Goal: Task Accomplishment & Management: Complete application form

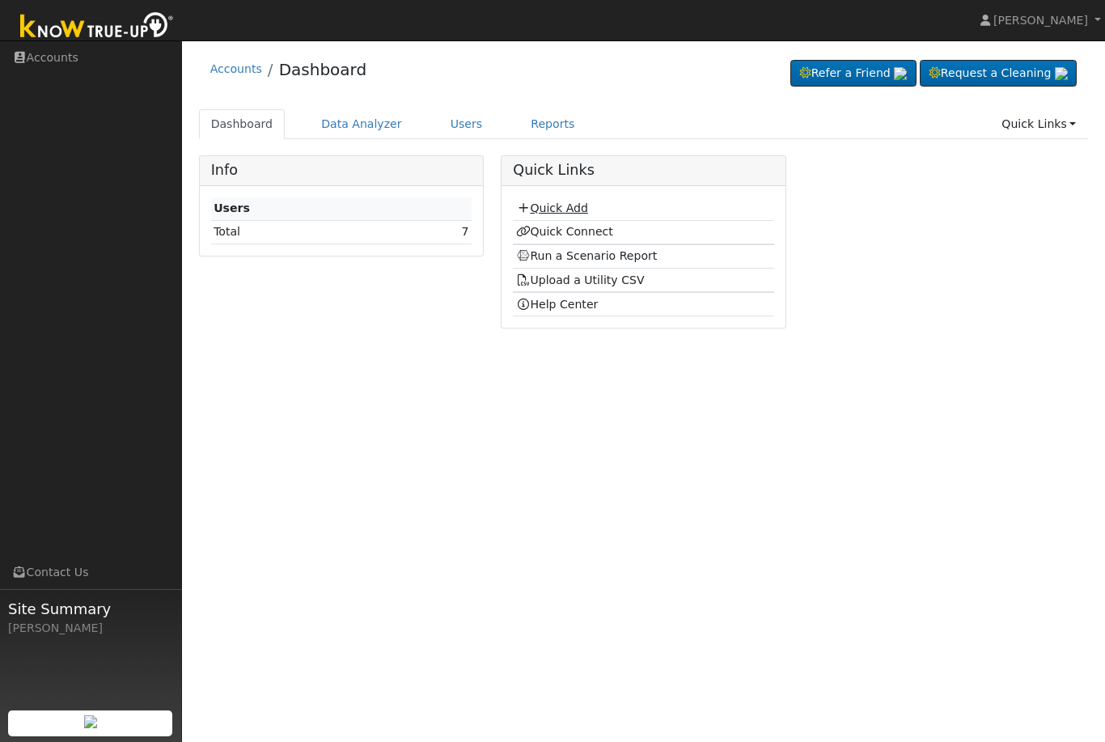
click at [560, 209] on link "Quick Add" at bounding box center [552, 207] width 72 height 13
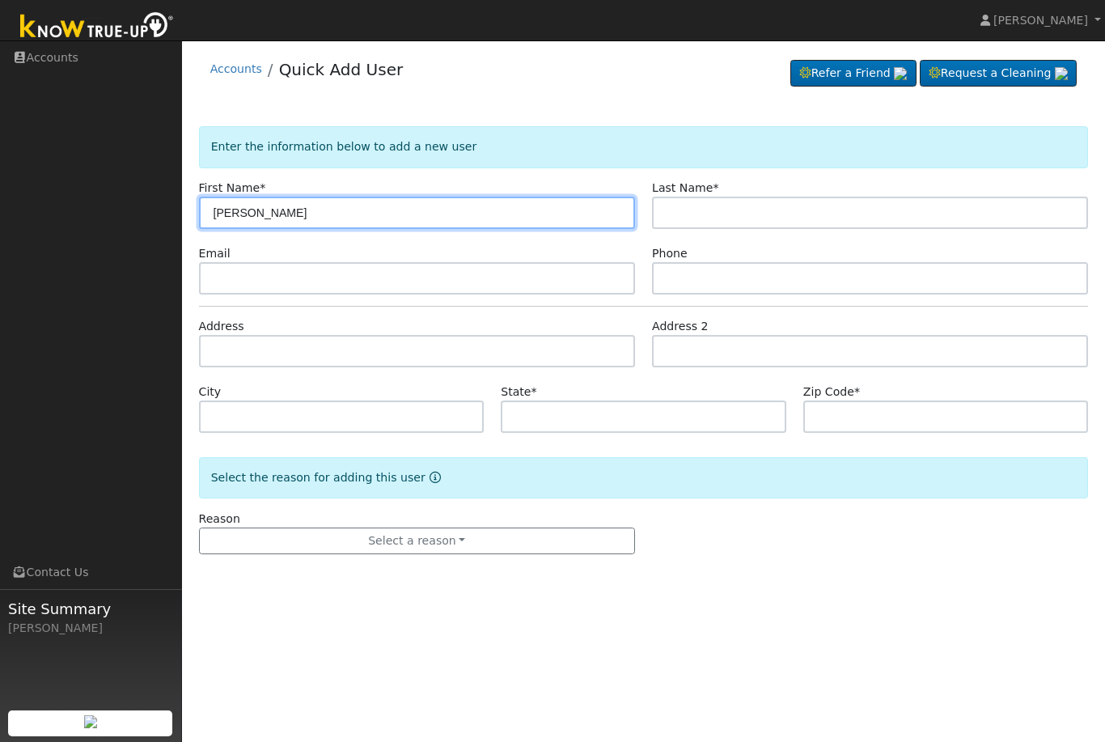
type input "Frank"
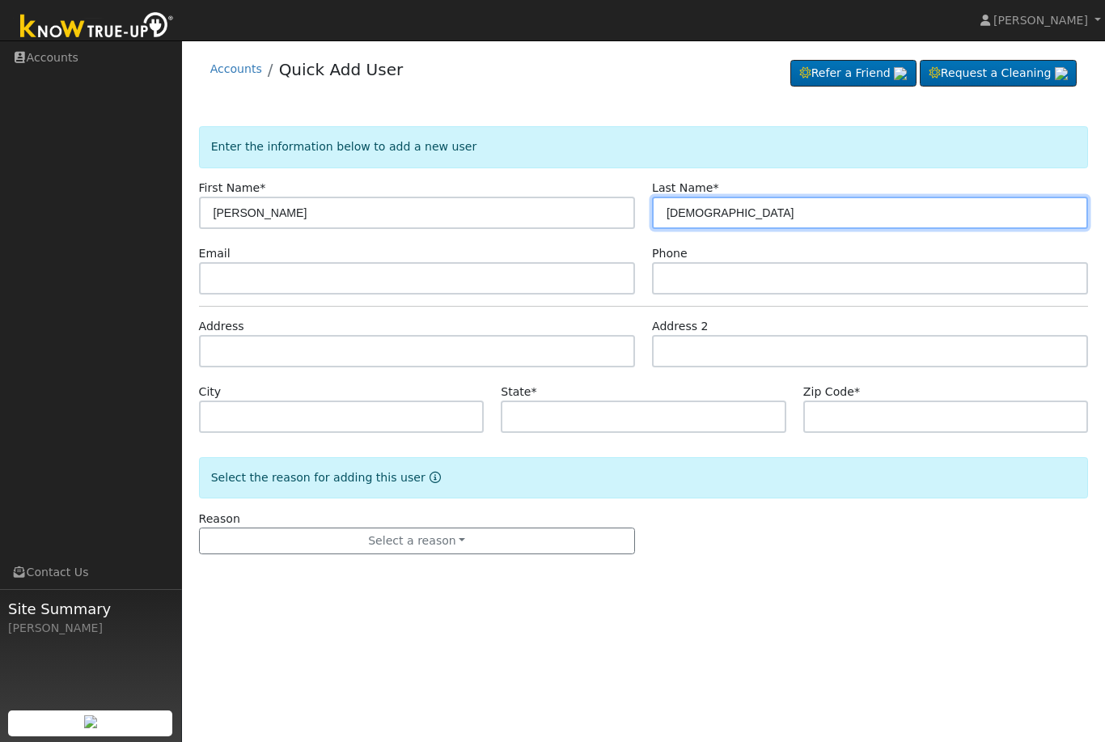
type input "Mosqueda"
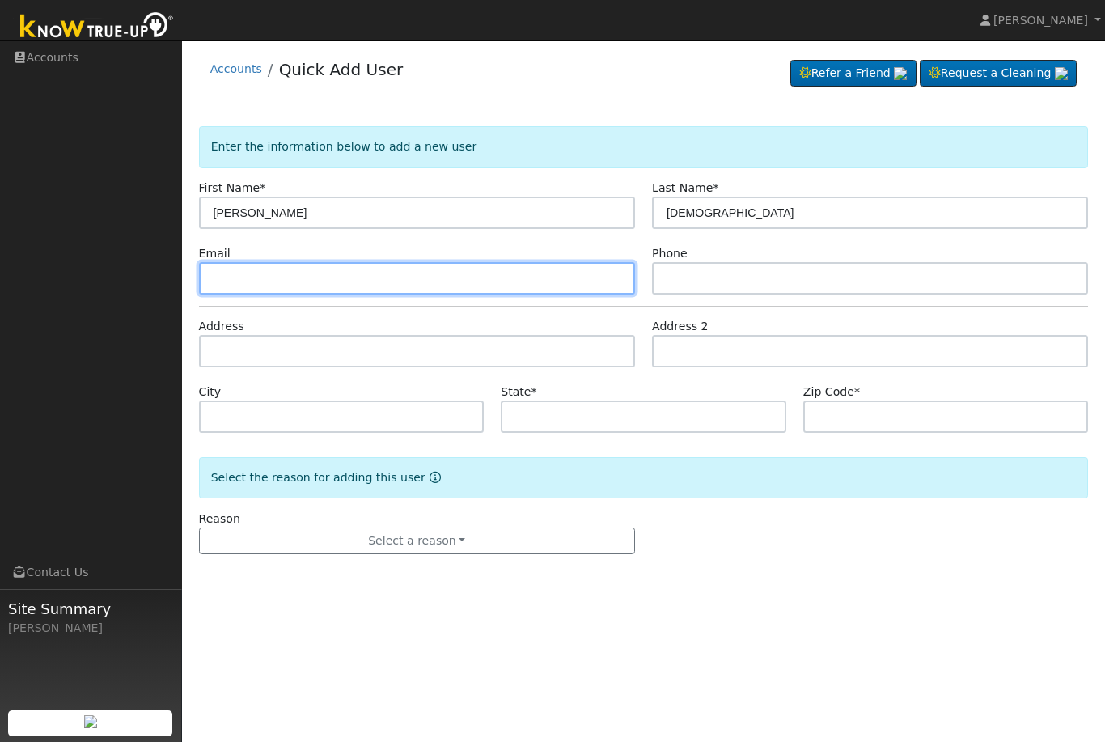
click at [468, 277] on input "text" at bounding box center [417, 278] width 436 height 32
type input "mosqueda_frank@yahoo.com"
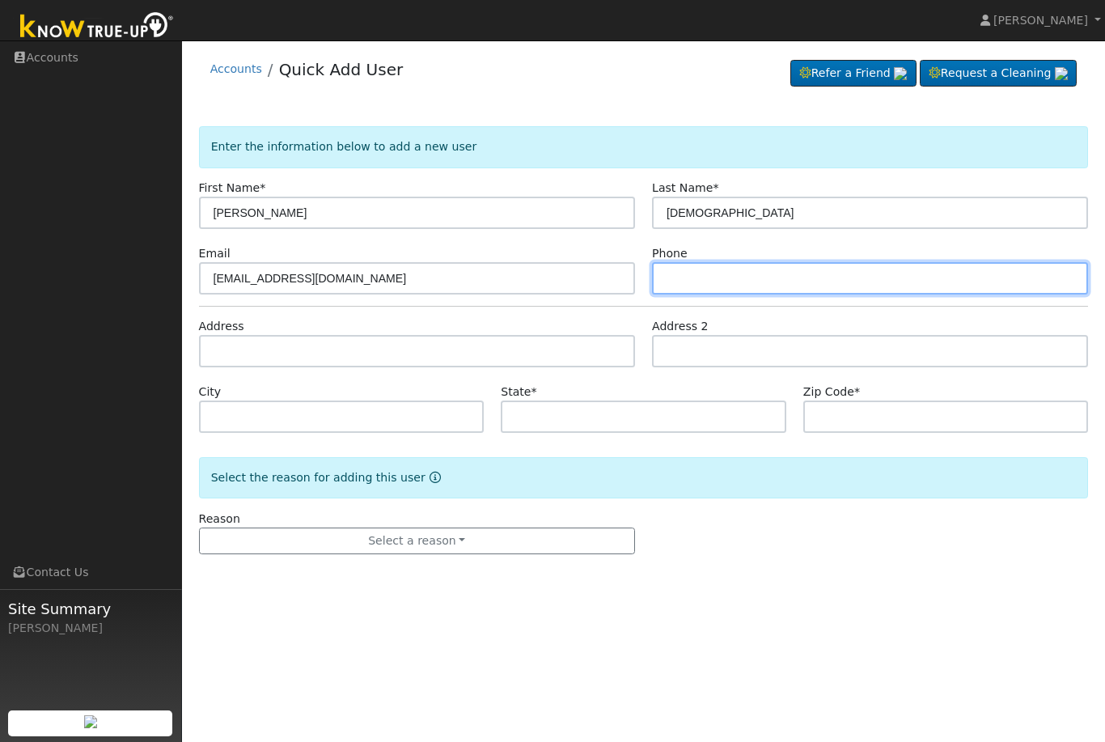
click at [868, 281] on input "text" at bounding box center [870, 278] width 436 height 32
type input "5599367916"
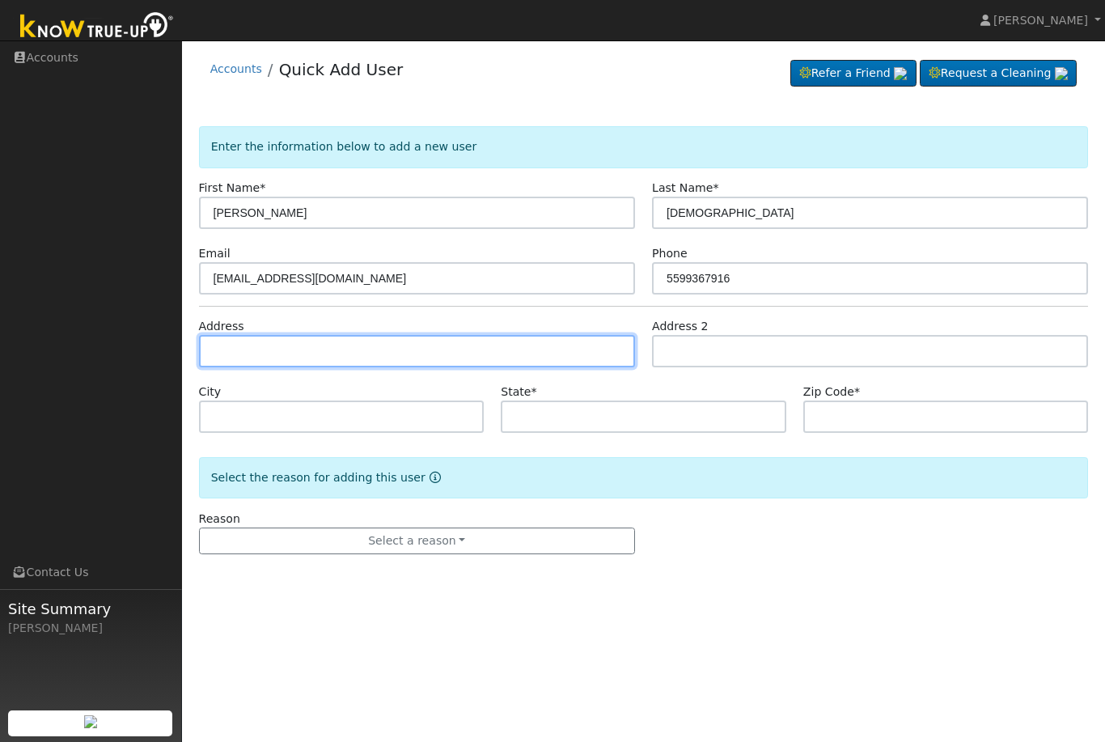
click at [486, 353] on input "text" at bounding box center [417, 351] width 436 height 32
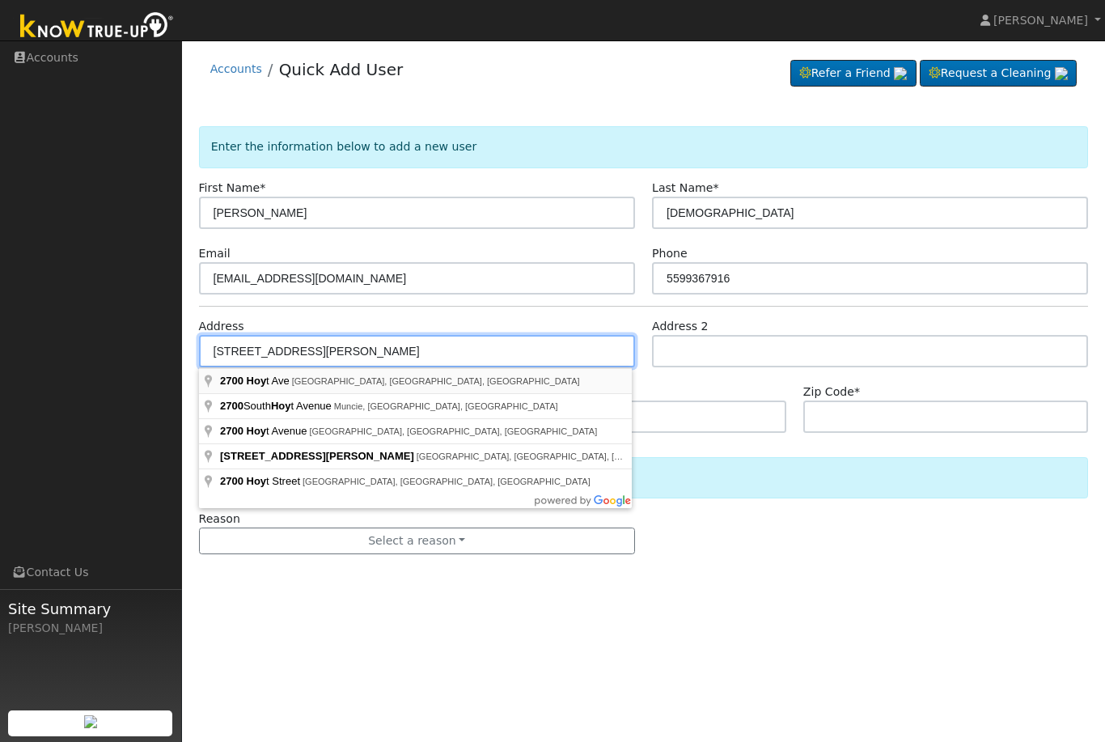
type input "2700 Hoyt Avenue"
type input "Tulare"
type input "CA"
type input "93274"
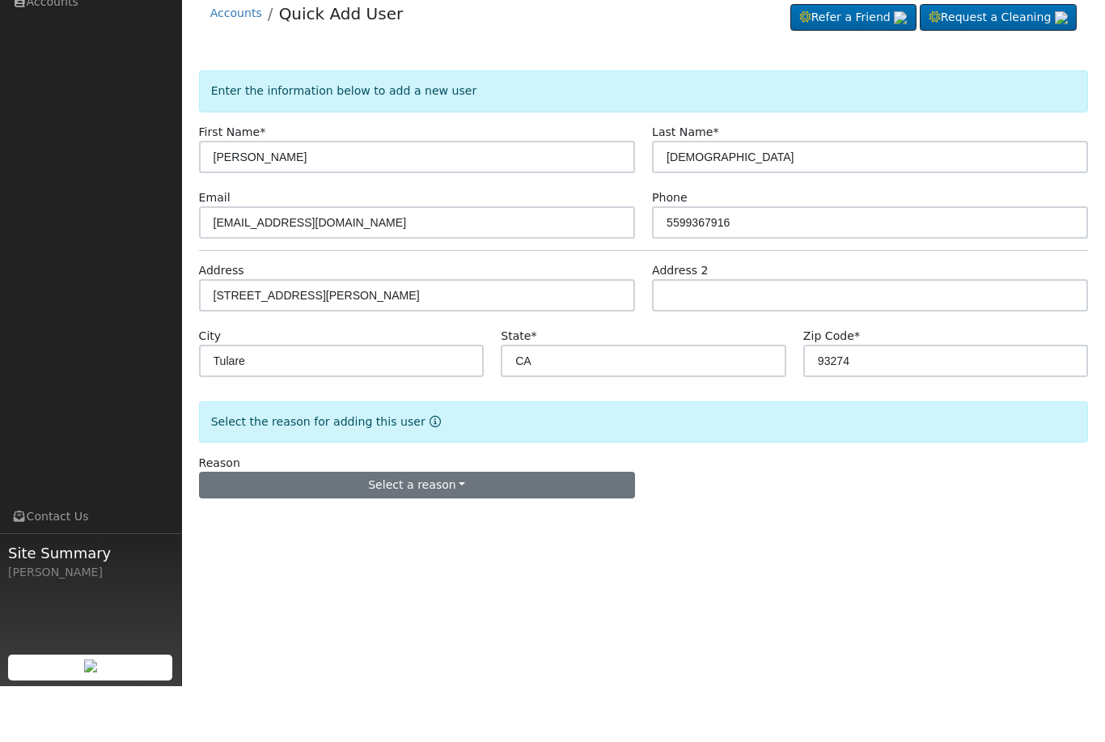
click at [595, 527] on button "Select a reason" at bounding box center [417, 540] width 436 height 27
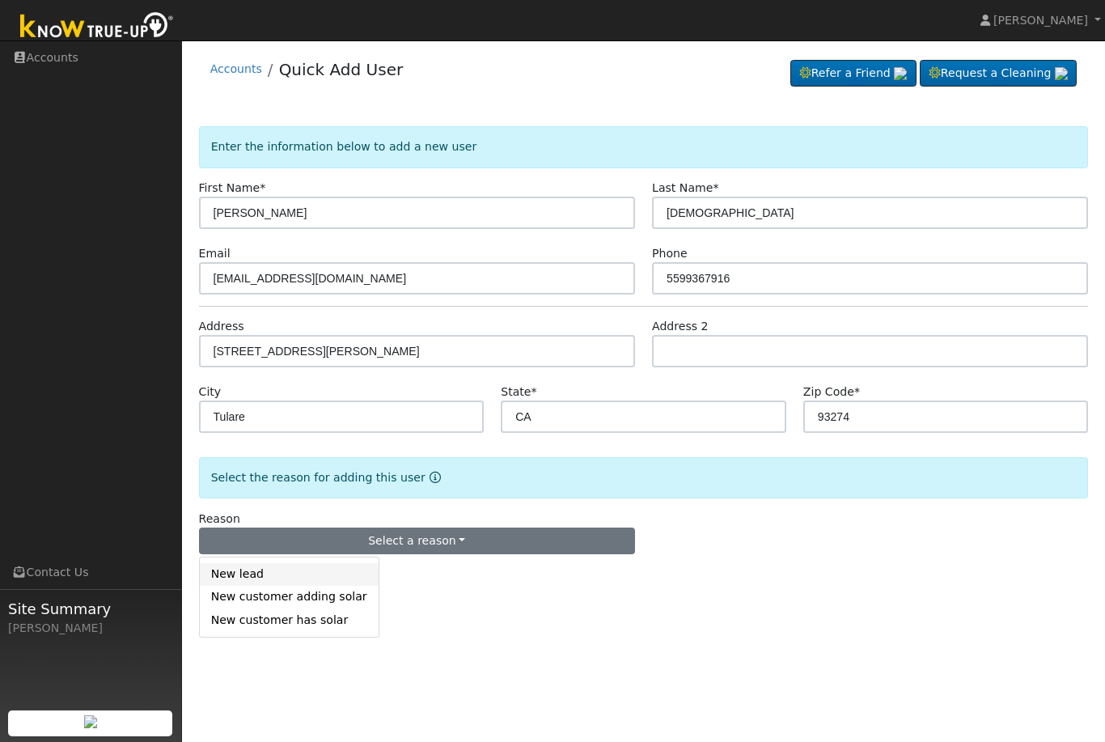
click at [254, 578] on link "New lead" at bounding box center [289, 574] width 179 height 23
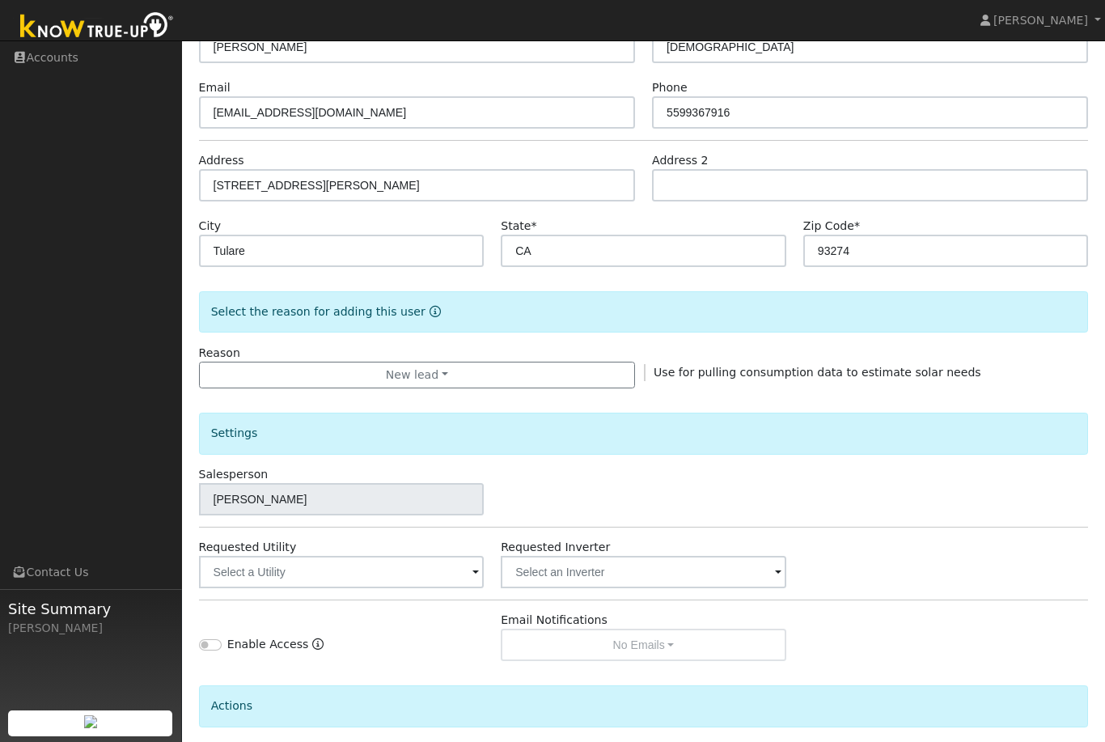
scroll to position [251, 0]
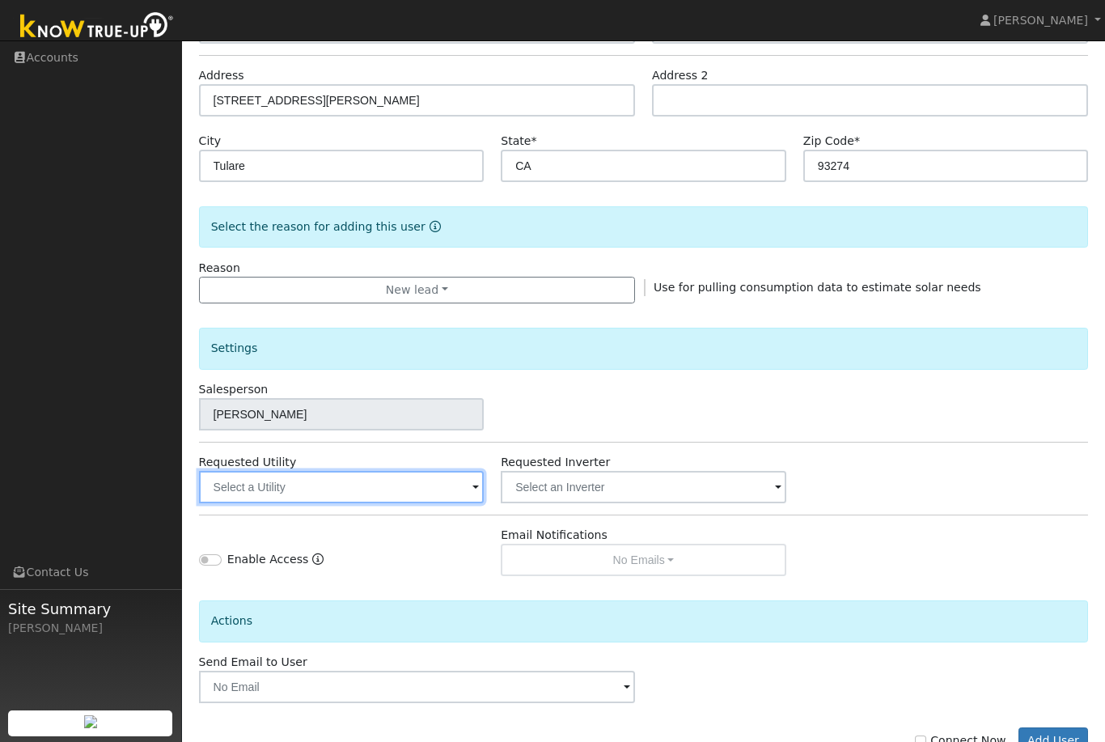
click at [459, 489] on input "text" at bounding box center [341, 487] width 285 height 32
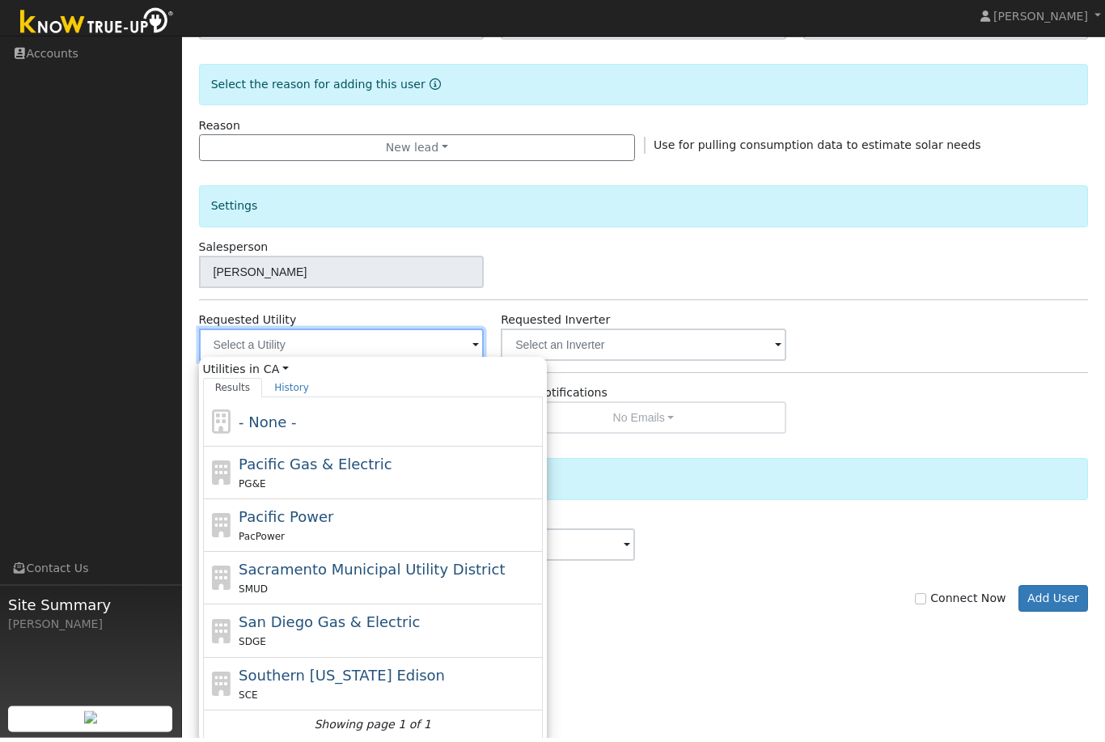
scroll to position [393, 0]
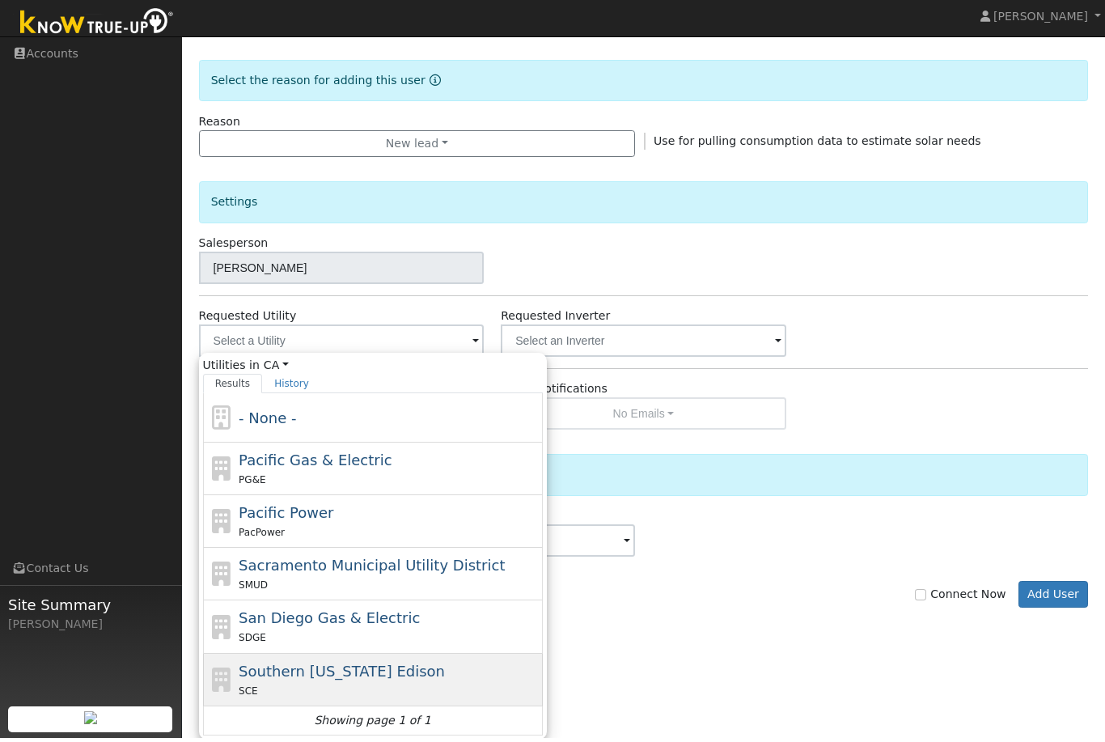
click at [358, 675] on span "Southern California Edison" at bounding box center [342, 674] width 206 height 17
type input "Southern California Edison"
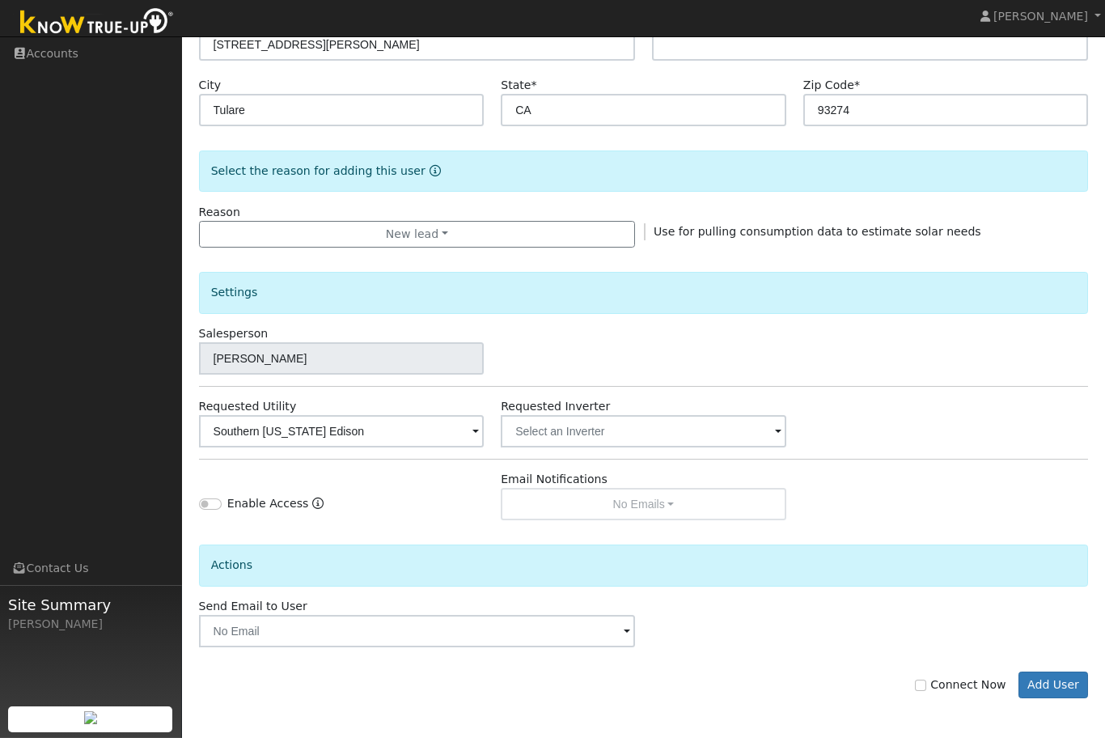
scroll to position [251, 0]
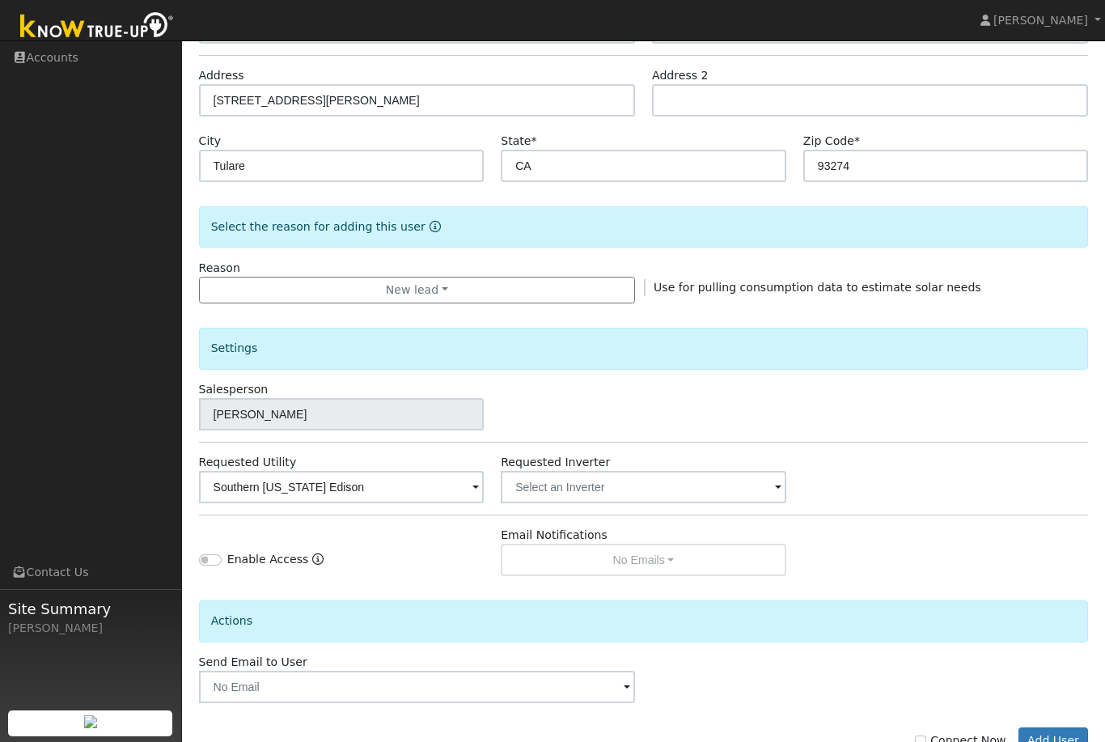
click at [671, 565] on div "Email Notifications No Emails No Emails Weekly Emails Monthly Emails" at bounding box center [644, 551] width 302 height 49
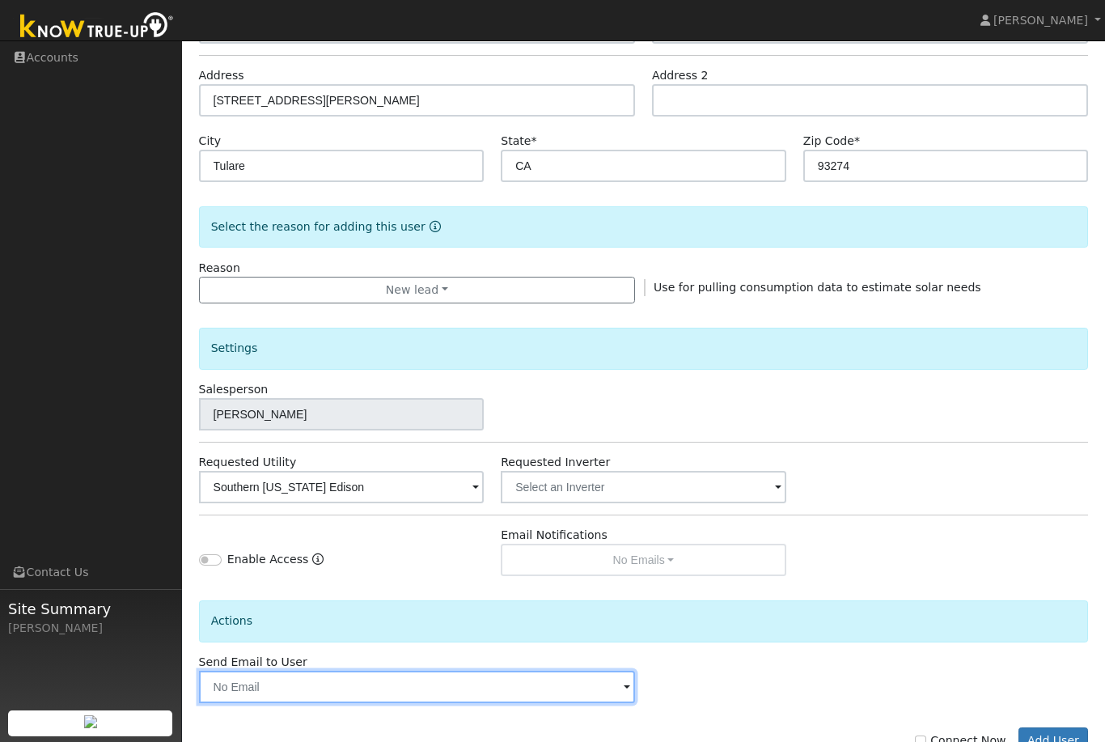
click at [556, 670] on input "text" at bounding box center [417, 686] width 436 height 32
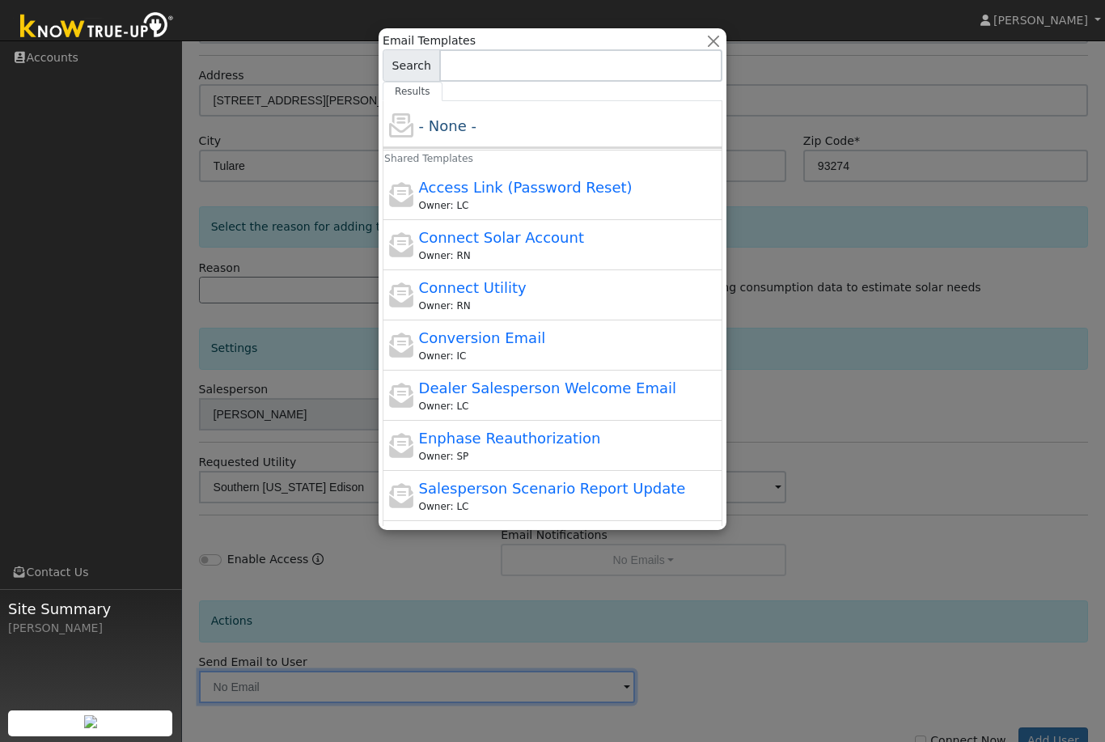
click at [593, 693] on div at bounding box center [552, 371] width 1105 height 742
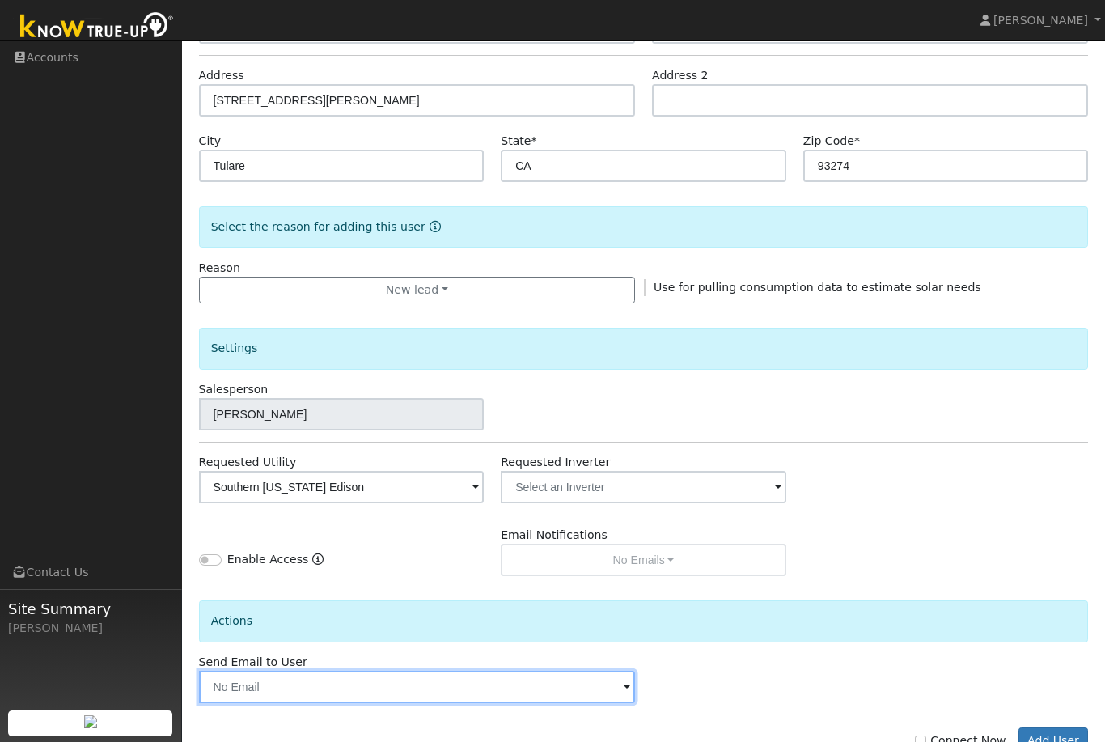
click at [606, 684] on input "text" at bounding box center [417, 686] width 436 height 32
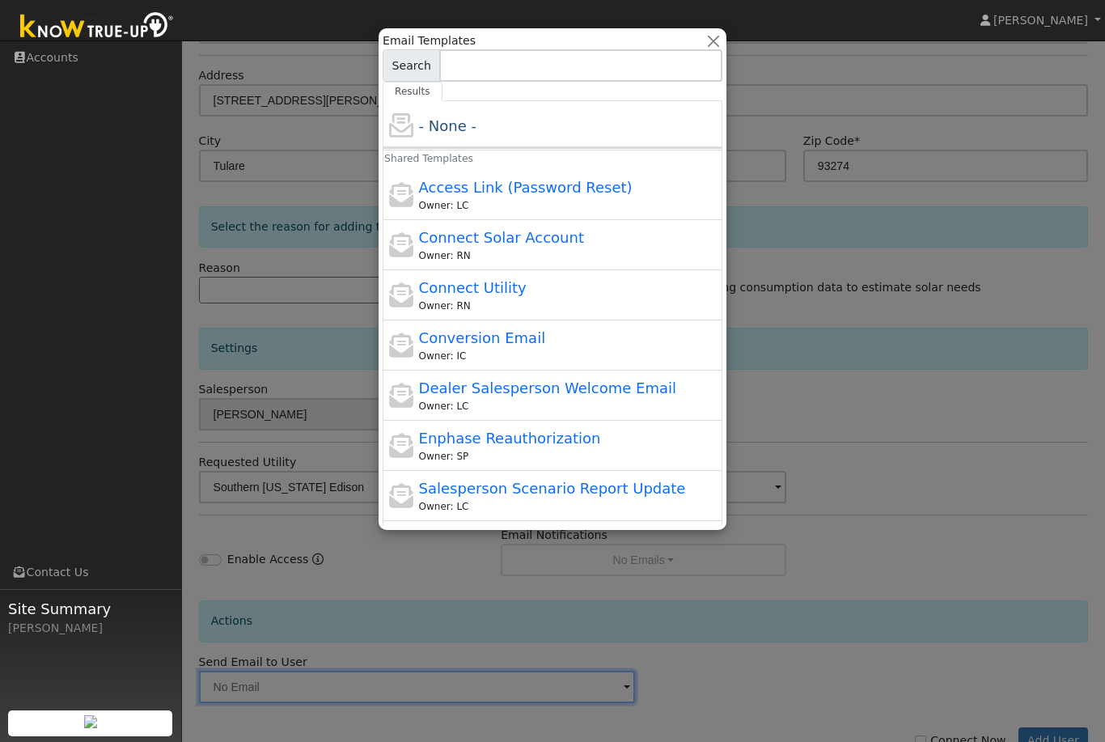
click at [697, 678] on div at bounding box center [552, 371] width 1105 height 742
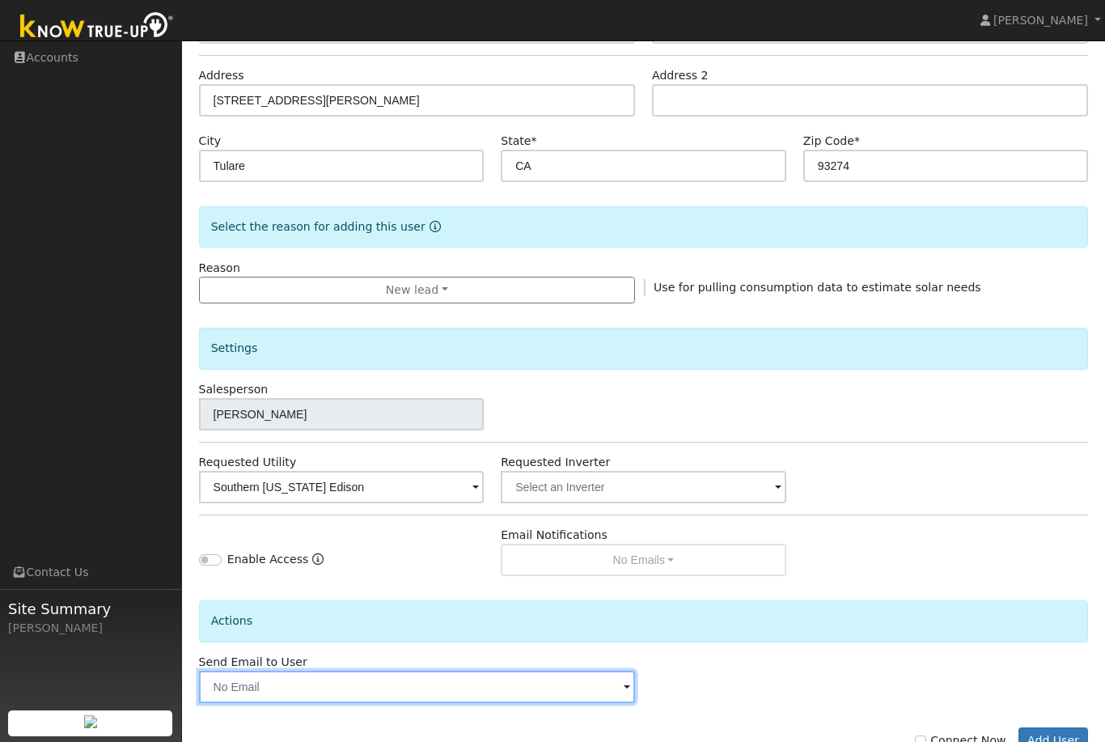
click at [586, 695] on input "text" at bounding box center [417, 686] width 436 height 32
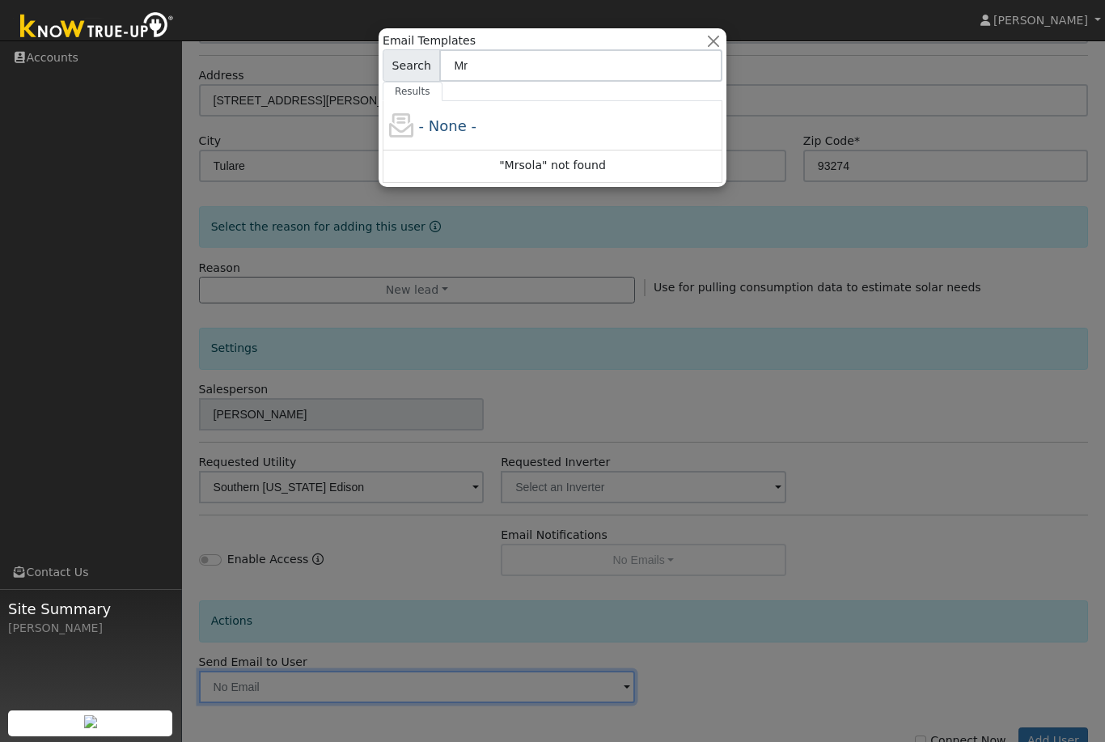
type input "M"
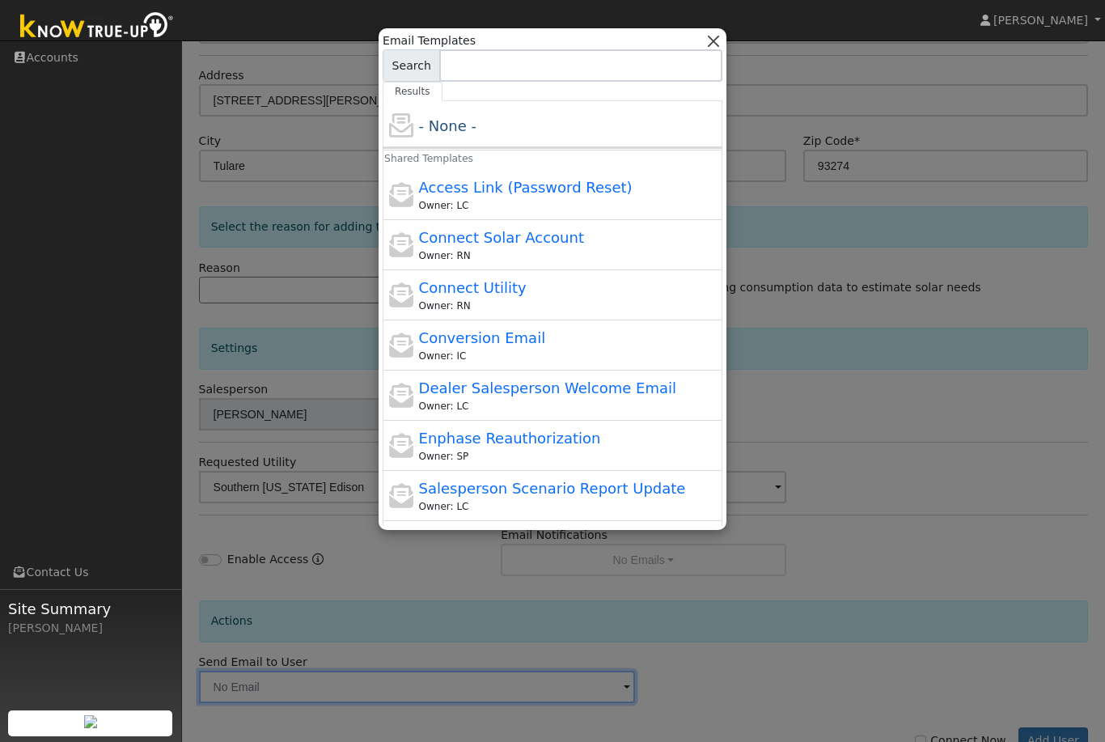
click at [710, 43] on button "button" at bounding box center [713, 40] width 17 height 17
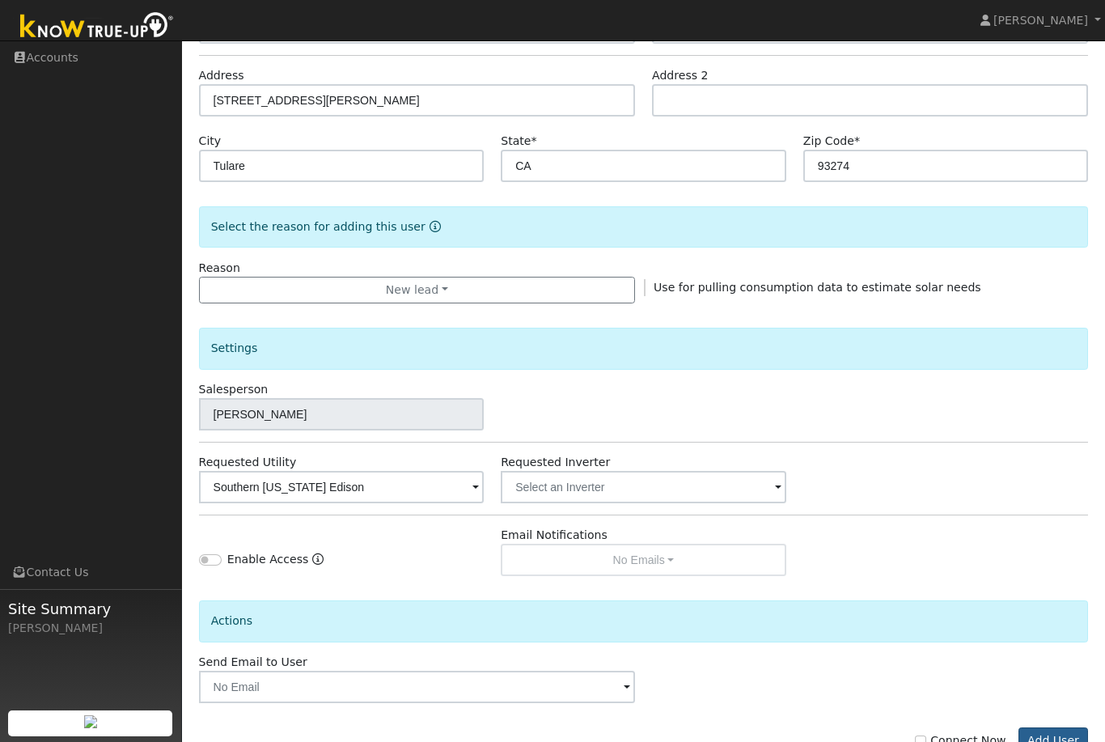
click at [1055, 738] on button "Add User" at bounding box center [1053, 740] width 70 height 27
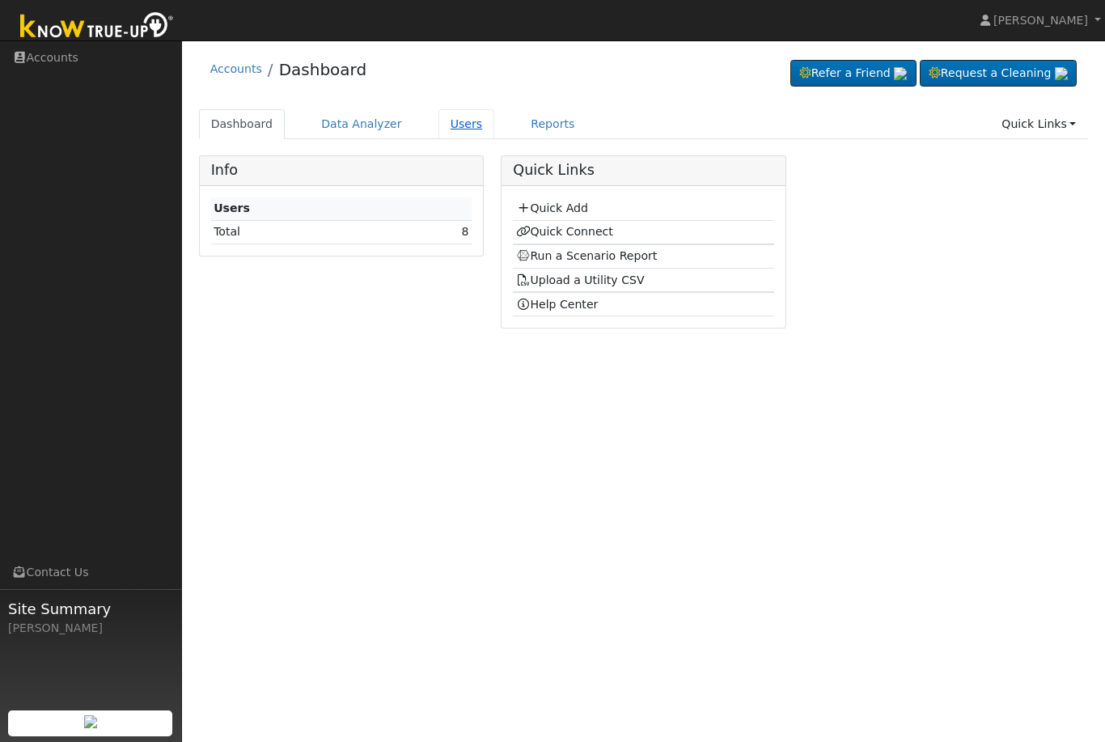
click at [470, 122] on link "Users" at bounding box center [466, 124] width 57 height 30
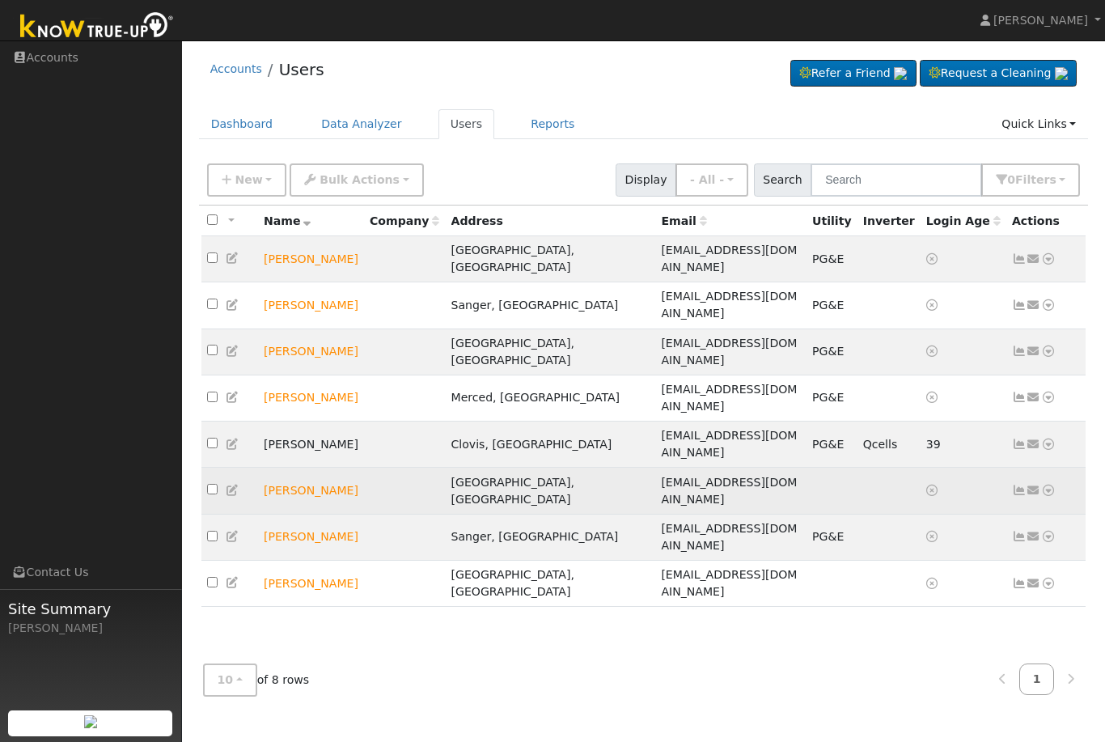
click at [1020, 484] on icon at bounding box center [1019, 489] width 15 height 11
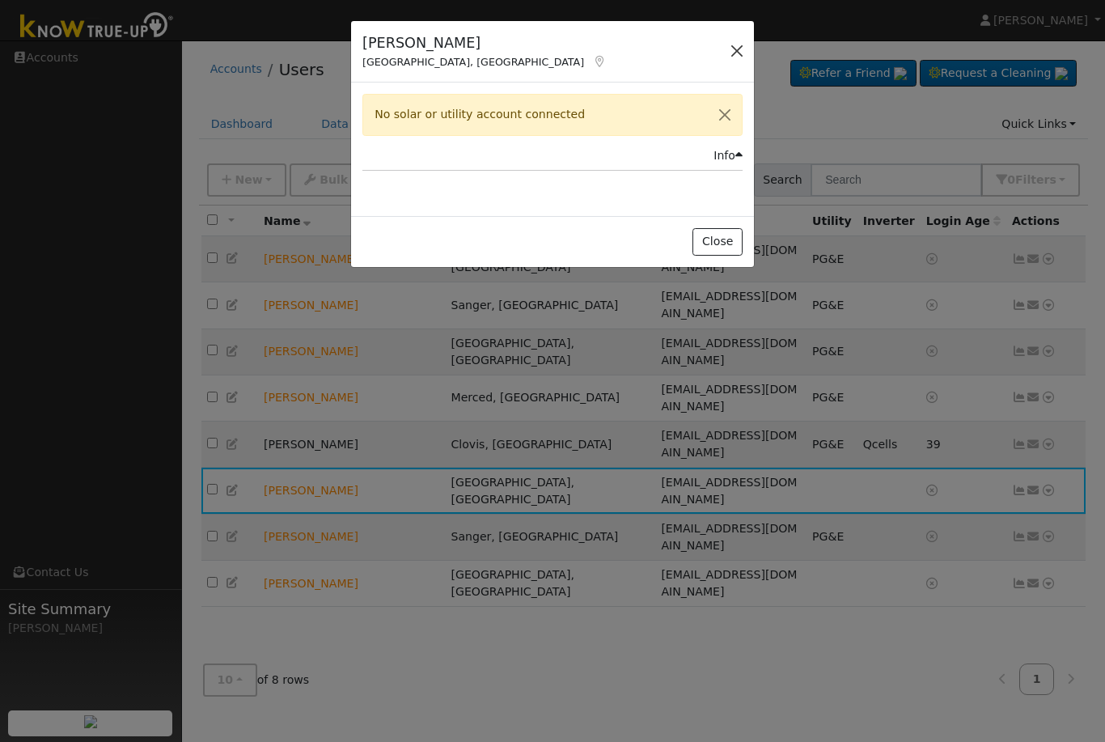
click at [735, 57] on button "button" at bounding box center [736, 51] width 23 height 23
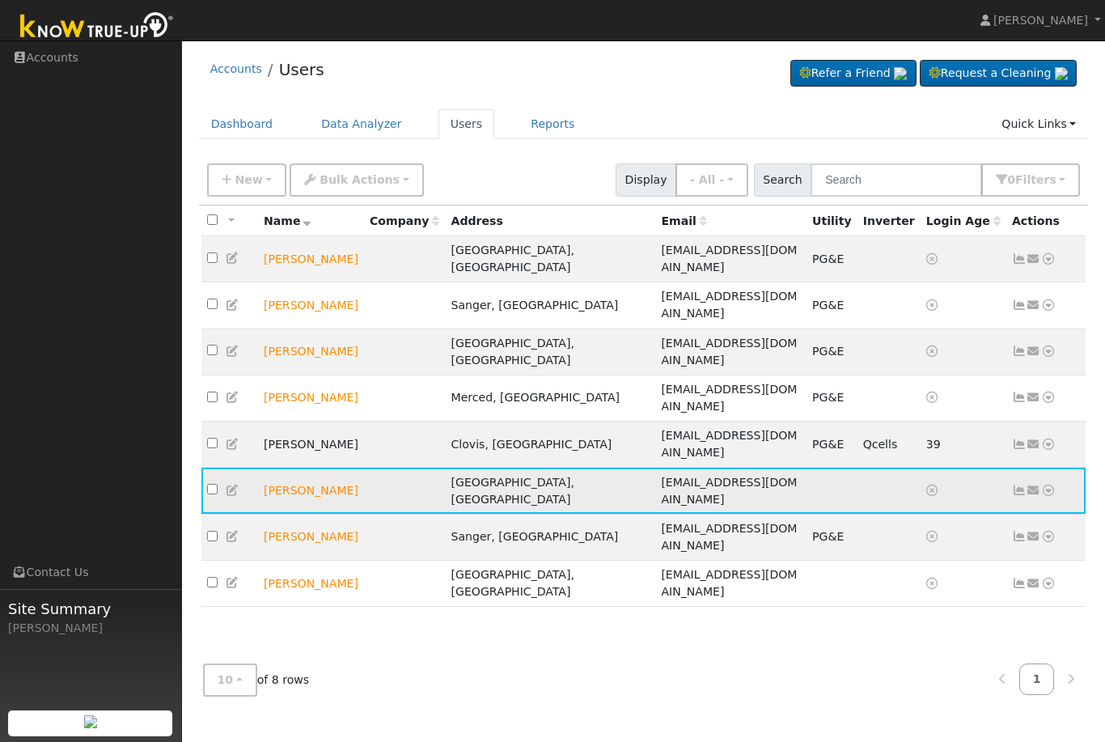
click at [1048, 484] on icon at bounding box center [1048, 489] width 15 height 11
click at [903, 602] on link "Utility" at bounding box center [881, 613] width 112 height 23
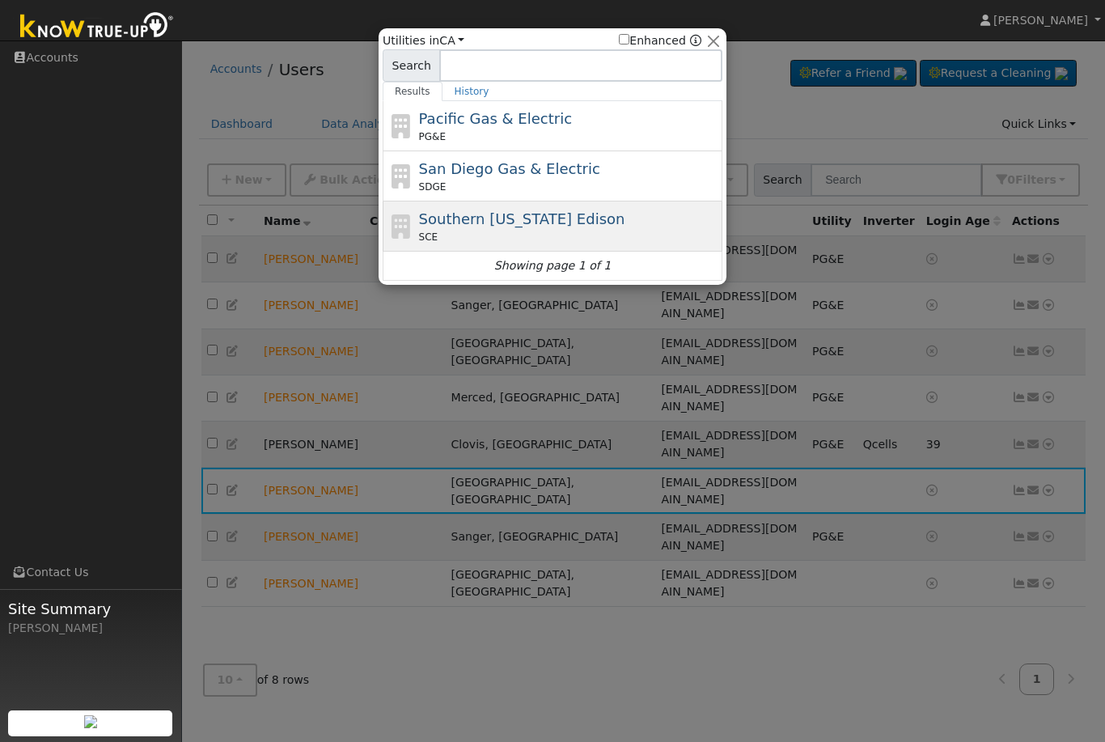
click at [514, 231] on div "SCE" at bounding box center [569, 237] width 300 height 15
